Goal: Information Seeking & Learning: Learn about a topic

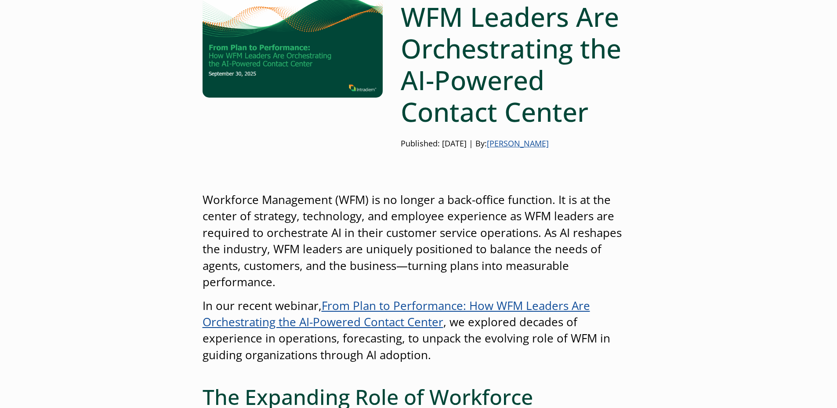
scroll to position [184, 0]
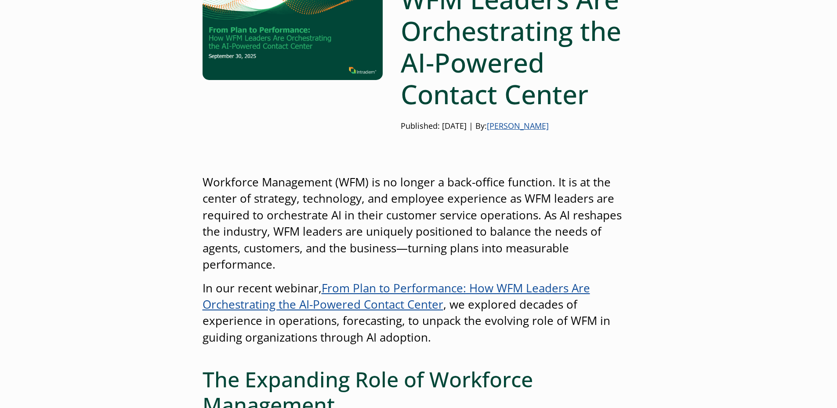
drag, startPoint x: 375, startPoint y: 258, endPoint x: 349, endPoint y: 169, distance: 92.8
click at [326, 190] on p "Workforce Management (WFM) is no longer a back-office function. It is at the ce…" at bounding box center [418, 223] width 432 height 99
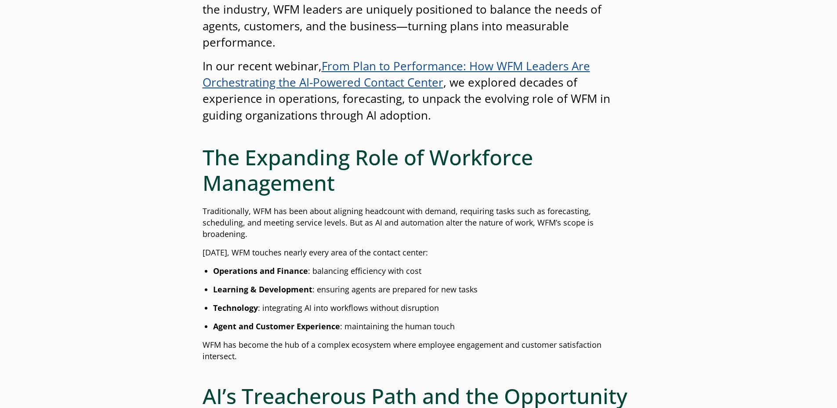
scroll to position [410, 0]
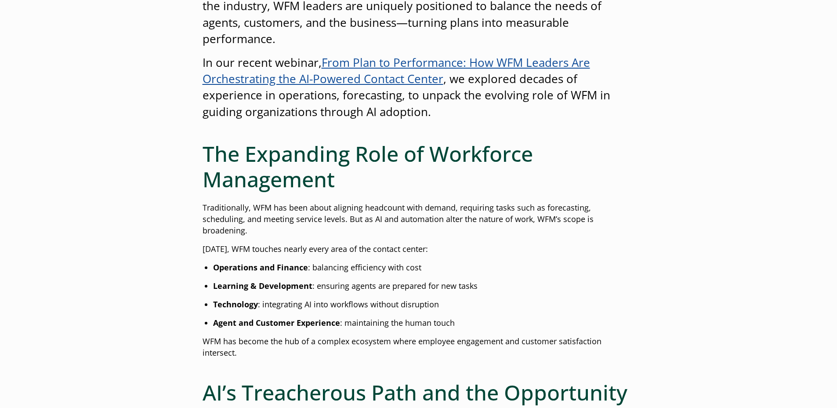
drag, startPoint x: 453, startPoint y: 343, endPoint x: 327, endPoint y: 225, distance: 172.8
click at [319, 215] on p "Traditionally, WFM has been about aligning headcount with demand, requiring tas…" at bounding box center [418, 219] width 432 height 34
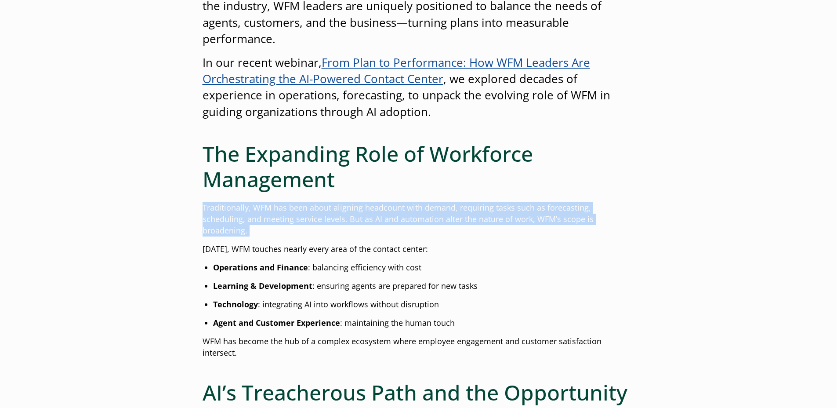
click at [319, 215] on p "Traditionally, WFM has been about aligning headcount with demand, requiring tas…" at bounding box center [418, 219] width 432 height 34
click at [352, 218] on p "Traditionally, WFM has been about aligning headcount with demand, requiring tas…" at bounding box center [418, 219] width 432 height 34
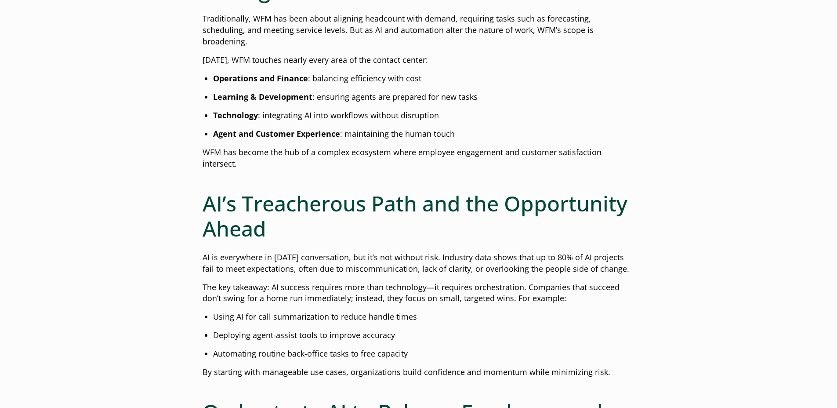
scroll to position [599, 0]
click at [330, 289] on p "The key takeaway: AI success requires more than technology—it requires orchestr…" at bounding box center [418, 292] width 432 height 23
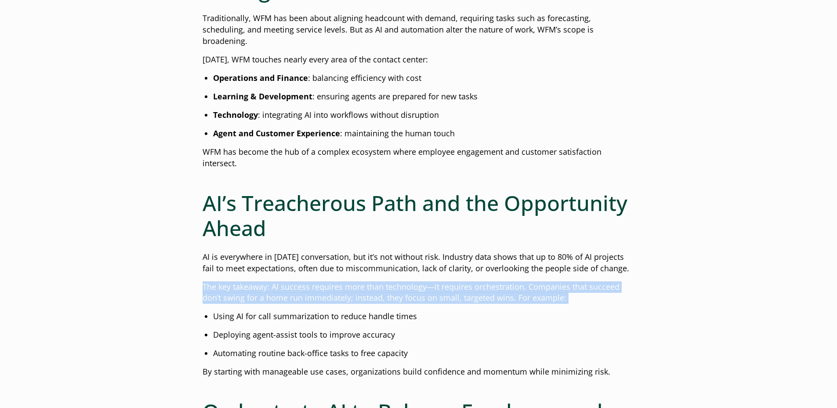
click at [330, 289] on p "The key takeaway: AI success requires more than technology—it requires orchestr…" at bounding box center [418, 292] width 432 height 23
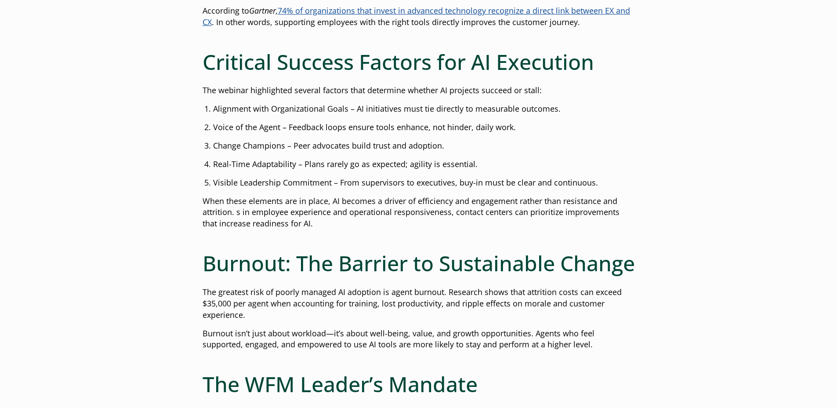
scroll to position [1127, 0]
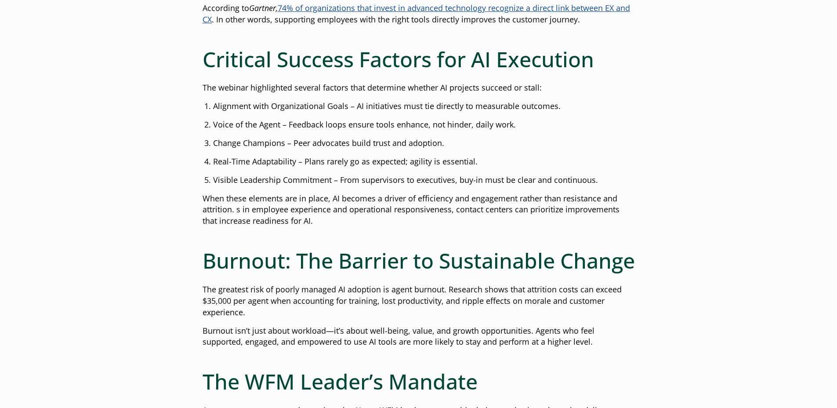
click at [351, 156] on li "Real-Time Adaptability – Plans rarely go as expected; agility is essential." at bounding box center [424, 161] width 422 height 11
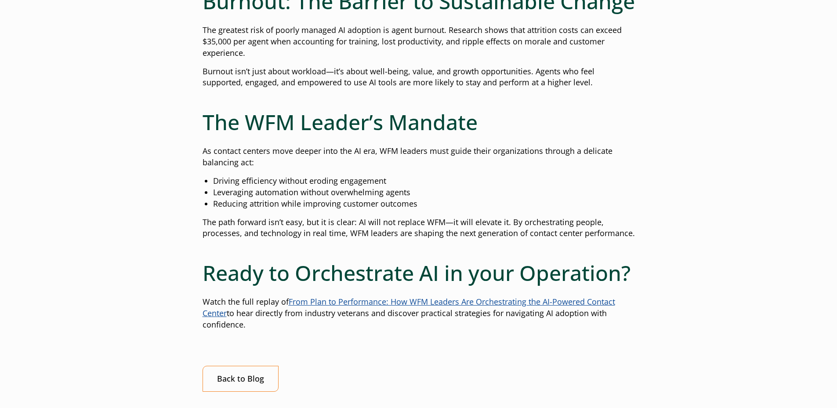
scroll to position [1388, 0]
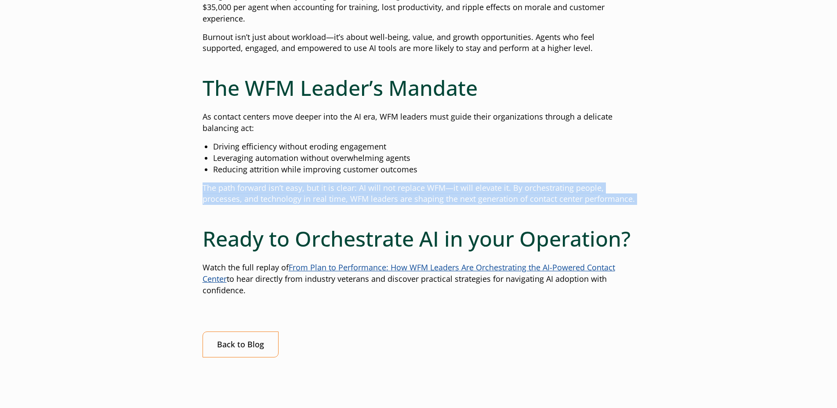
scroll to position [1499, 0]
